Goal: Task Accomplishment & Management: Complete application form

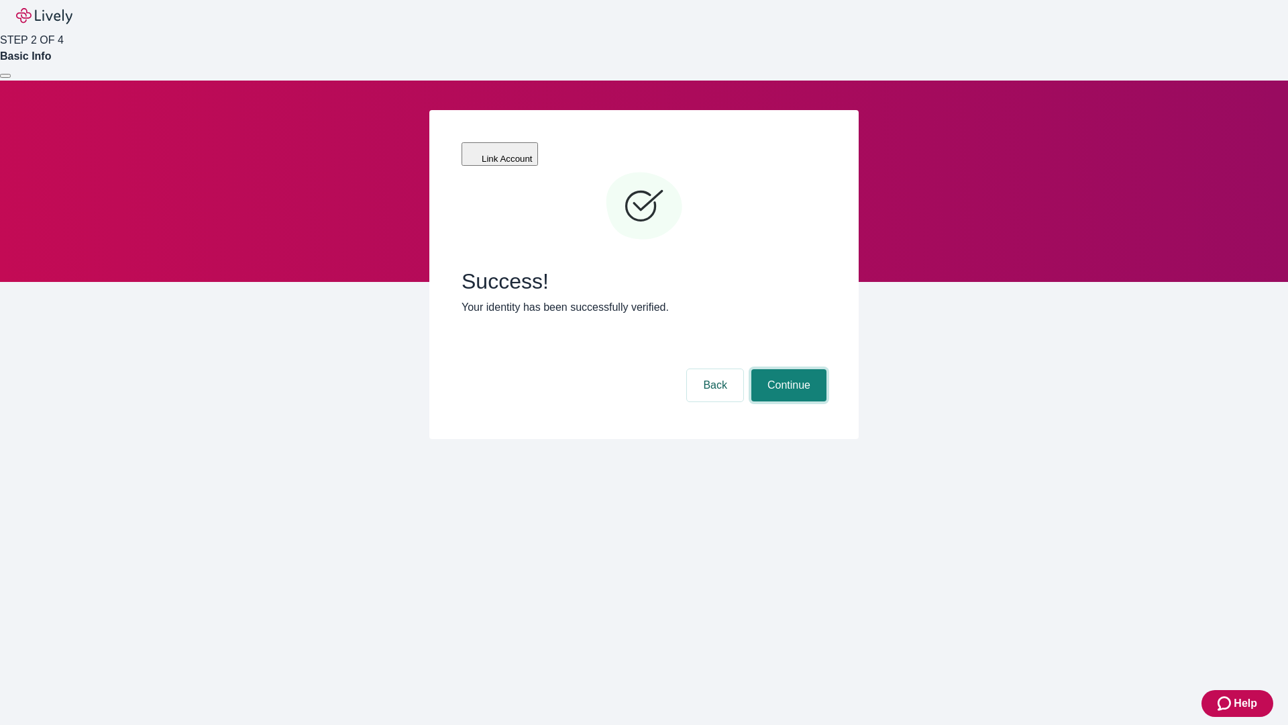
click at [787, 369] on button "Continue" at bounding box center [788, 385] width 75 height 32
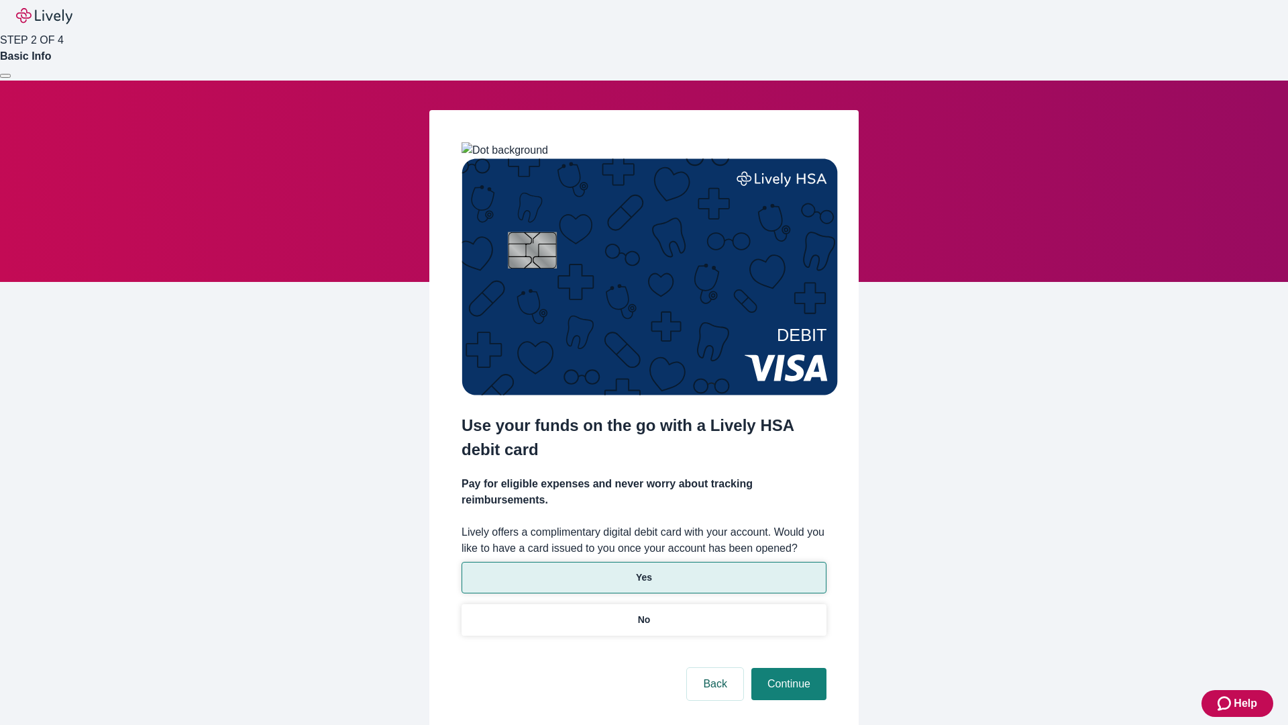
click at [643, 570] on p "Yes" at bounding box center [644, 577] width 16 height 14
click at [787, 668] on button "Continue" at bounding box center [788, 684] width 75 height 32
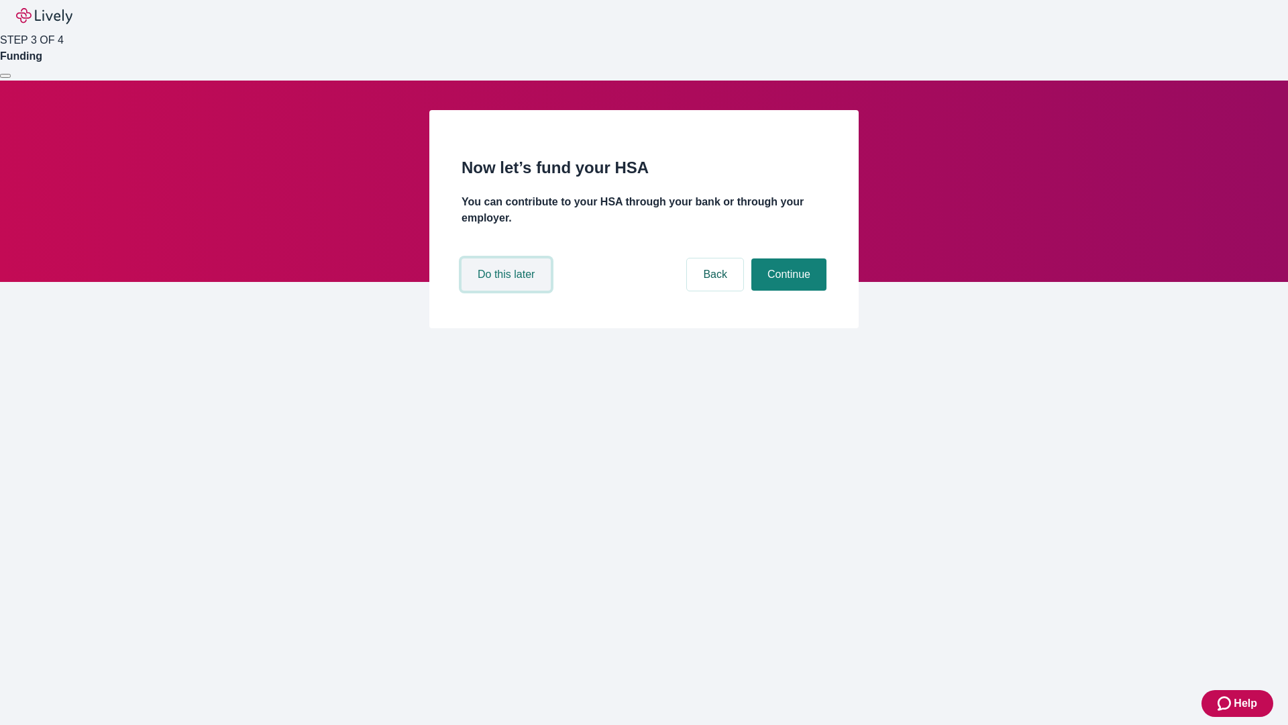
click at [508, 291] on button "Do this later" at bounding box center [506, 274] width 89 height 32
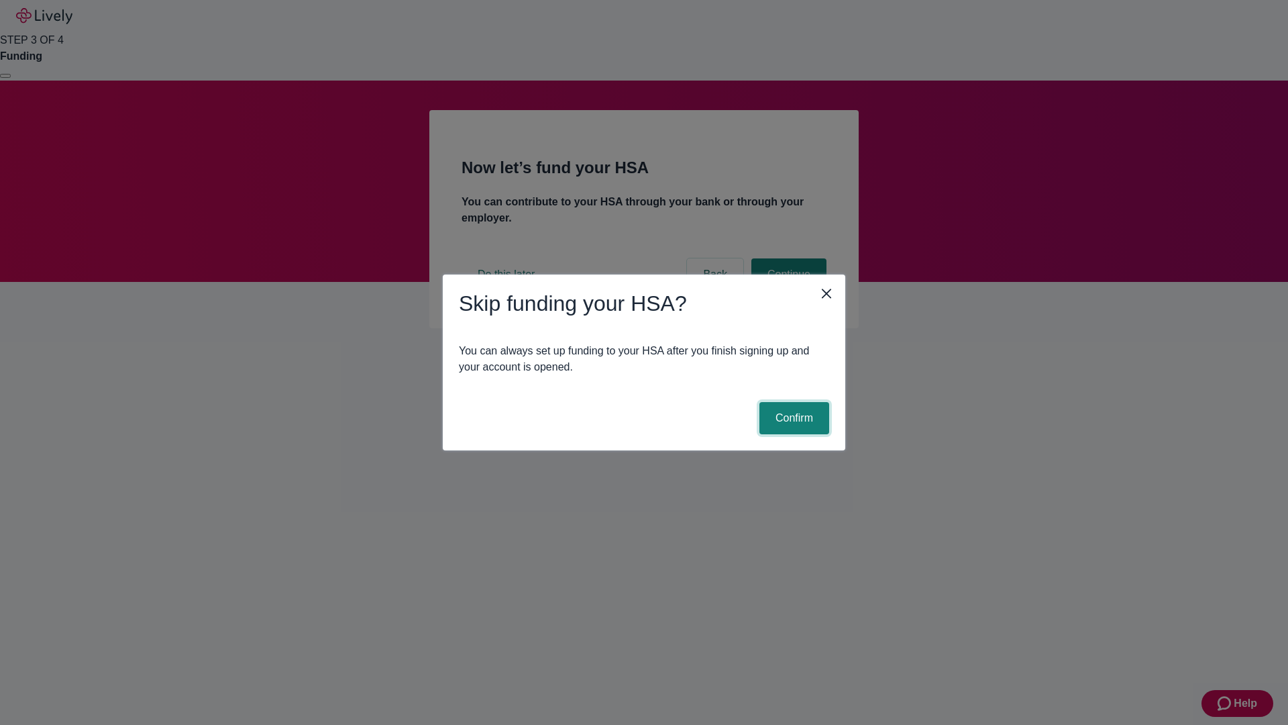
click at [792, 418] on button "Confirm" at bounding box center [795, 418] width 70 height 32
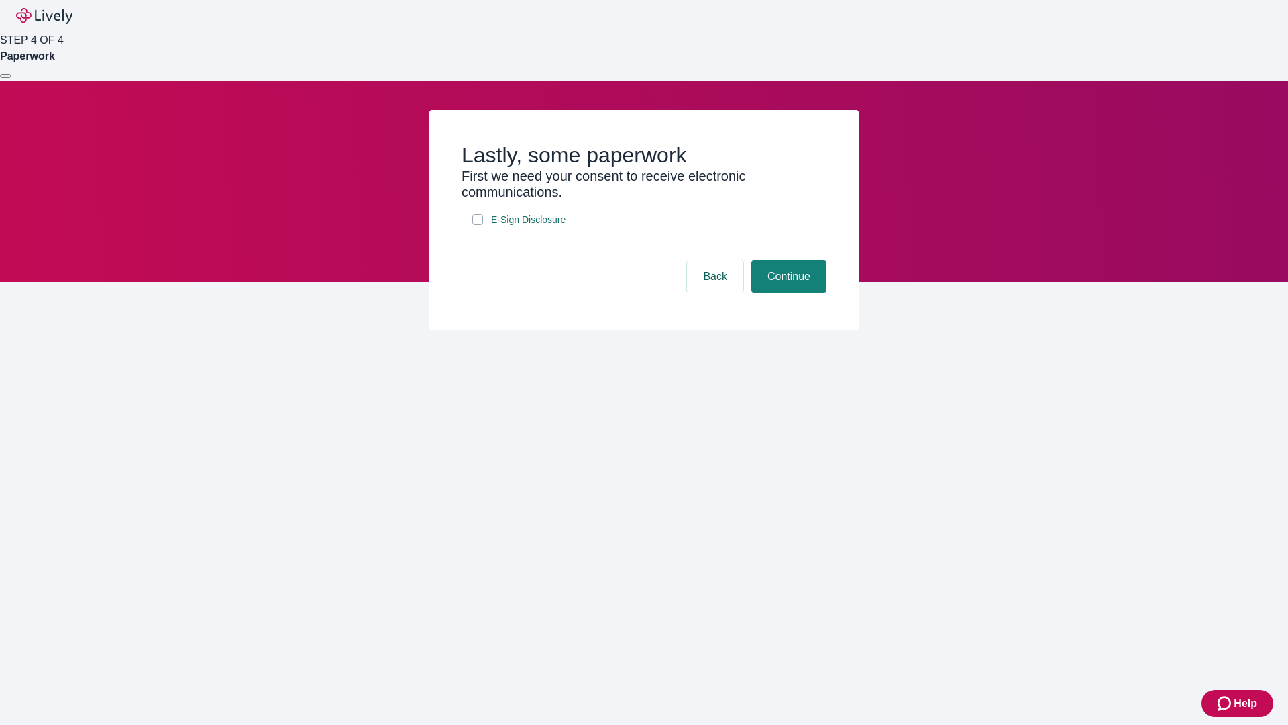
click at [478, 225] on input "E-Sign Disclosure" at bounding box center [477, 219] width 11 height 11
checkbox input "true"
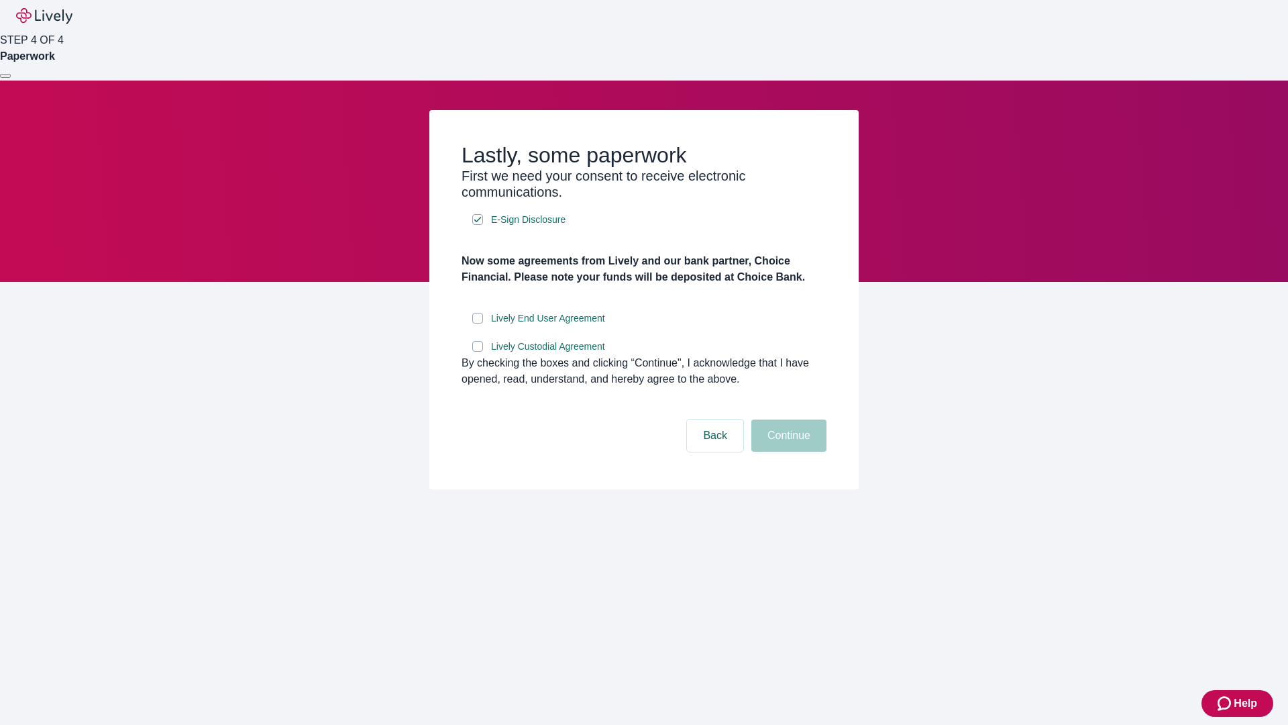
click at [478, 323] on input "Lively End User Agreement" at bounding box center [477, 318] width 11 height 11
checkbox input "true"
click at [478, 352] on input "Lively Custodial Agreement" at bounding box center [477, 346] width 11 height 11
checkbox input "true"
click at [787, 452] on button "Continue" at bounding box center [788, 435] width 75 height 32
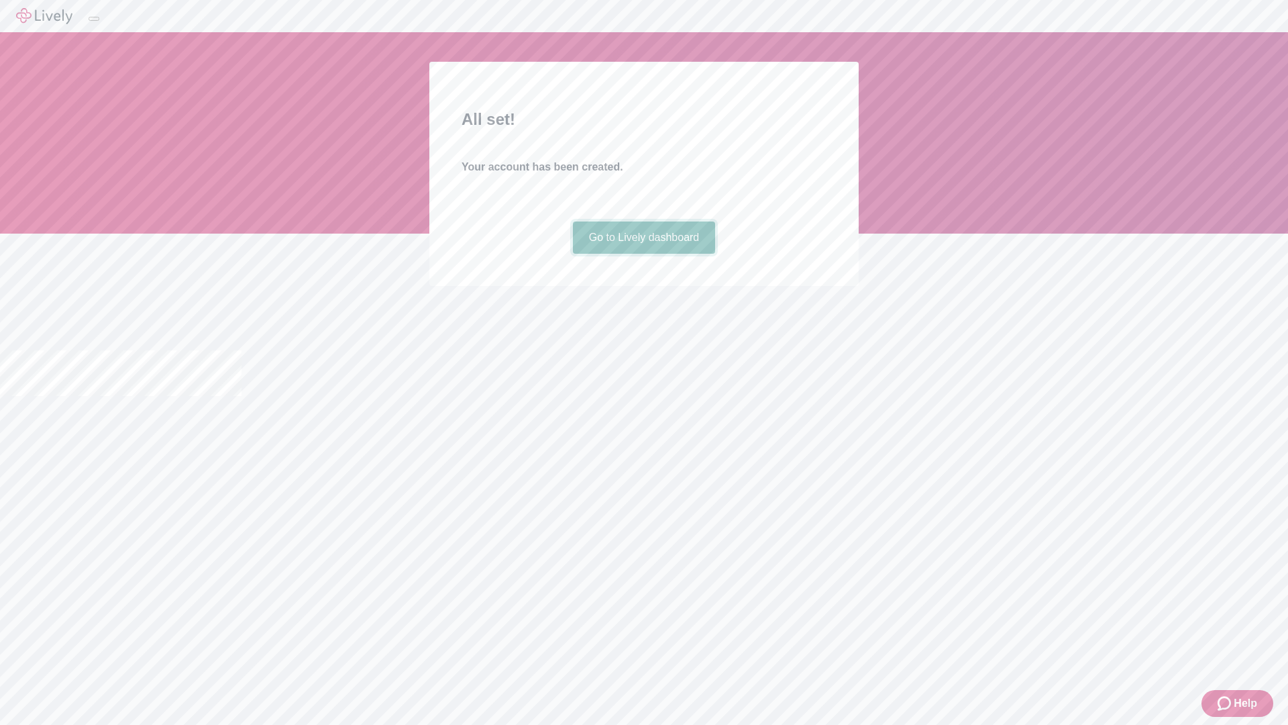
click at [643, 254] on link "Go to Lively dashboard" at bounding box center [644, 237] width 143 height 32
